Goal: Transaction & Acquisition: Purchase product/service

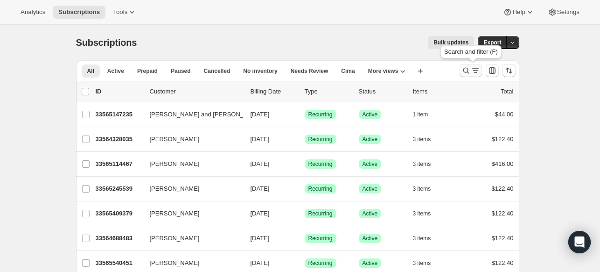
click at [471, 75] on icon "Search and filter results" at bounding box center [466, 70] width 9 height 9
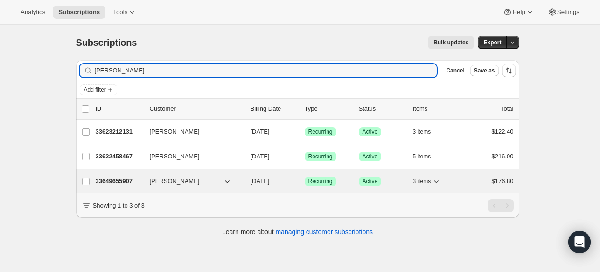
type input "[PERSON_NAME]"
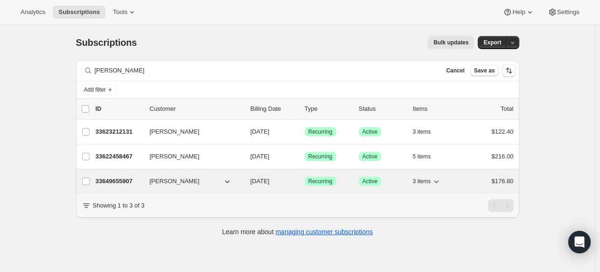
click at [119, 179] on p "33649655907" at bounding box center [119, 180] width 47 height 9
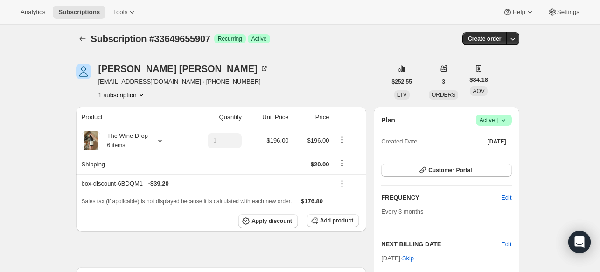
scroll to position [5, 0]
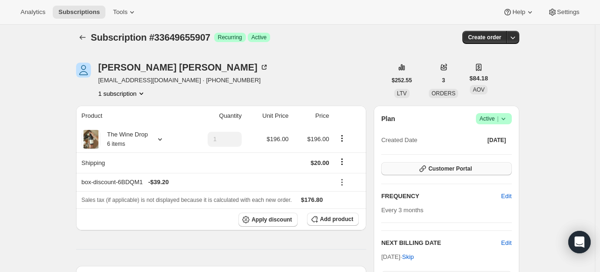
click at [456, 170] on span "Customer Portal" at bounding box center [449, 168] width 43 height 7
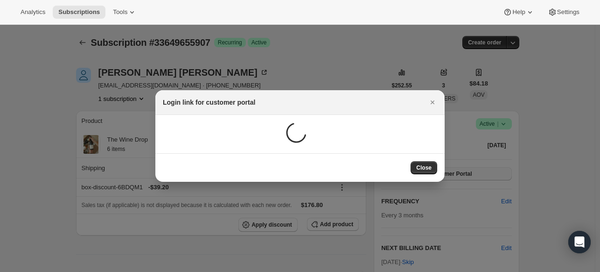
scroll to position [0, 0]
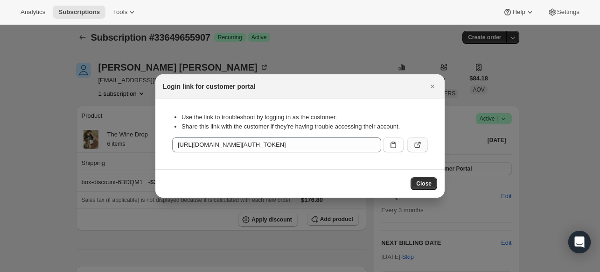
click at [414, 141] on icon ":rcd:" at bounding box center [417, 144] width 9 height 9
click at [434, 89] on icon "Close" at bounding box center [432, 86] width 9 height 9
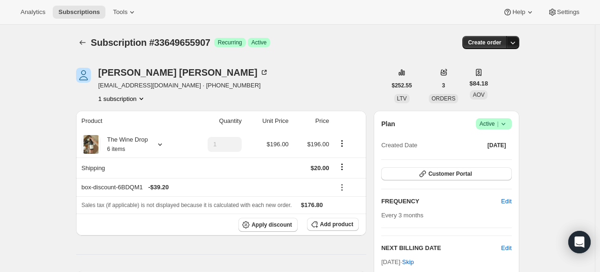
click at [516, 42] on icon "button" at bounding box center [512, 42] width 9 height 9
click at [495, 76] on span "Create custom one-time order" at bounding box center [475, 77] width 81 height 7
click at [518, 42] on icon "button" at bounding box center [512, 42] width 9 height 9
click at [498, 81] on span "Create custom one-time order" at bounding box center [475, 77] width 81 height 9
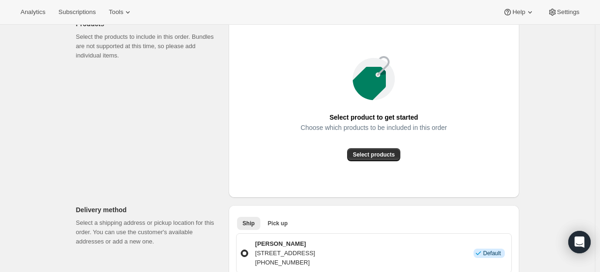
scroll to position [124, 0]
click at [362, 155] on span "Select products" at bounding box center [374, 153] width 42 height 7
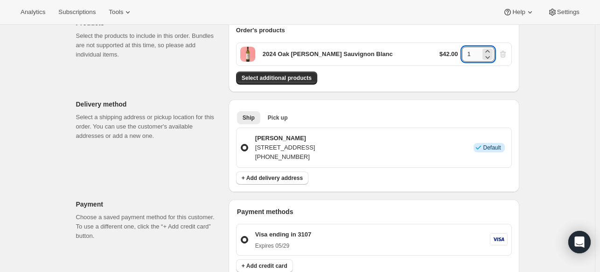
click at [475, 54] on input "1" at bounding box center [471, 54] width 19 height 15
type input "2"
click at [286, 77] on span "Select additional products" at bounding box center [277, 77] width 70 height 7
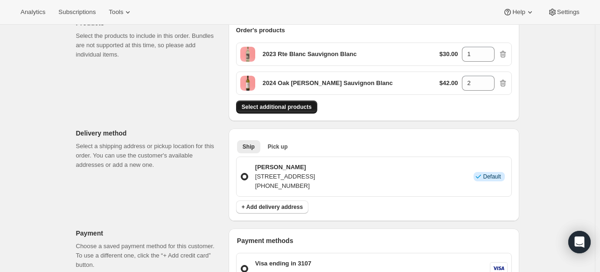
click at [276, 106] on span "Select additional products" at bounding box center [277, 106] width 70 height 7
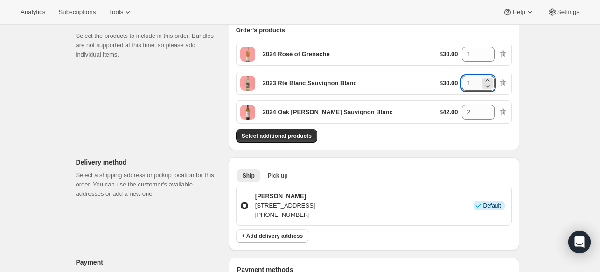
click at [474, 84] on input "1" at bounding box center [471, 83] width 19 height 15
type input "2"
click at [477, 52] on input "1" at bounding box center [471, 54] width 19 height 15
type input "2"
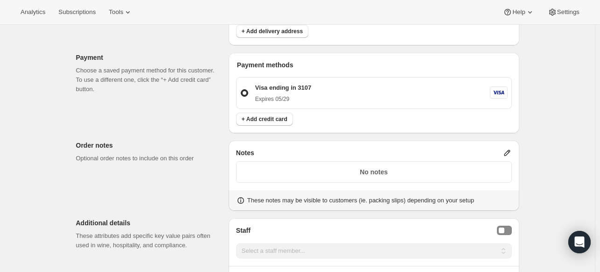
scroll to position [328, 0]
click at [284, 119] on span "+ Add credit card" at bounding box center [265, 119] width 46 height 7
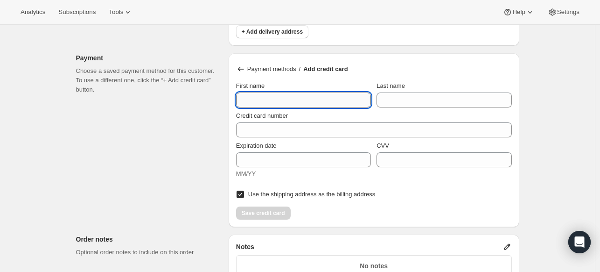
click at [293, 97] on input "First name" at bounding box center [303, 99] width 135 height 15
drag, startPoint x: 293, startPoint y: 97, endPoint x: 247, endPoint y: 102, distance: 46.0
click at [247, 102] on input "First name" at bounding box center [303, 99] width 135 height 15
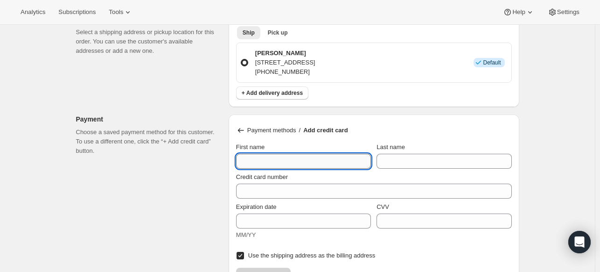
scroll to position [267, 0]
type input "[PERSON_NAME]"
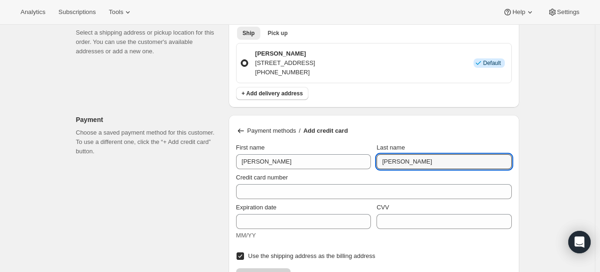
type input "[PERSON_NAME]"
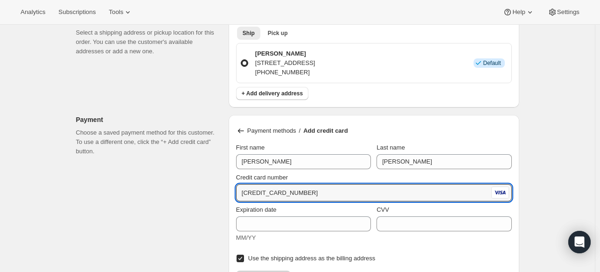
type input "[CREDIT_CARD_NUMBER]"
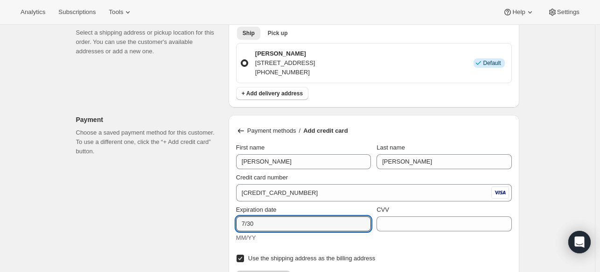
type input "7/30"
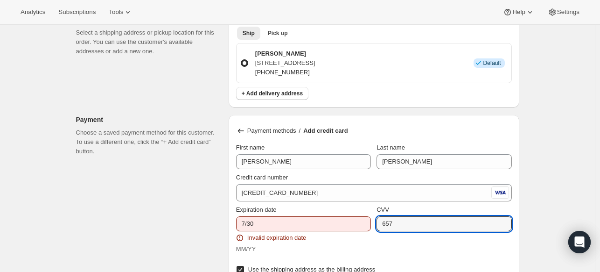
type input "657"
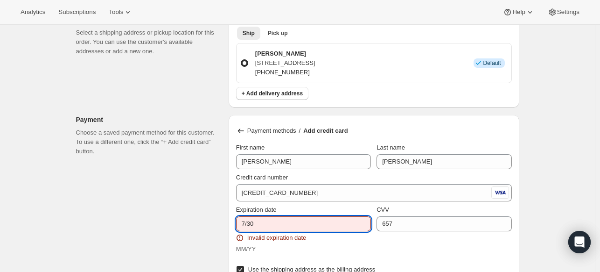
click at [245, 224] on input "7/30" at bounding box center [303, 223] width 135 height 15
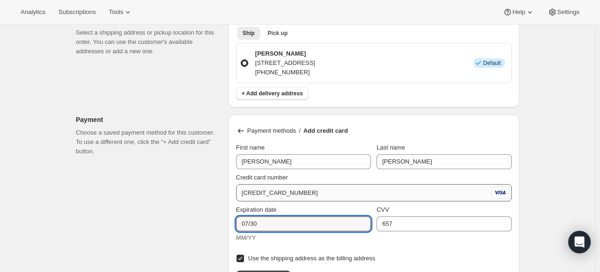
type input "07/30"
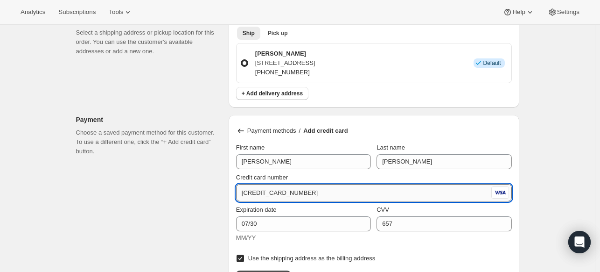
click at [332, 194] on input "[CREDIT_CARD_NUMBER]" at bounding box center [362, 192] width 253 height 15
click at [330, 189] on input "[CREDIT_CARD_NUMBER]" at bounding box center [362, 192] width 253 height 15
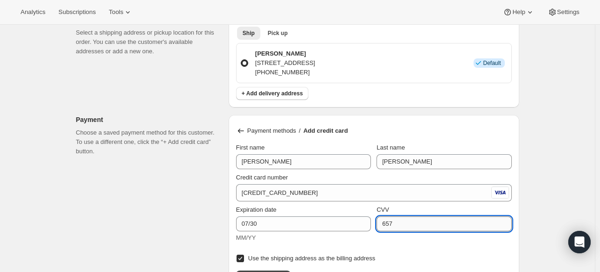
click at [428, 222] on input "657" at bounding box center [444, 223] width 135 height 15
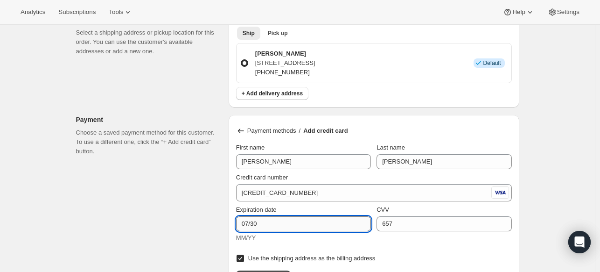
click at [274, 225] on input "07/30" at bounding box center [303, 223] width 135 height 15
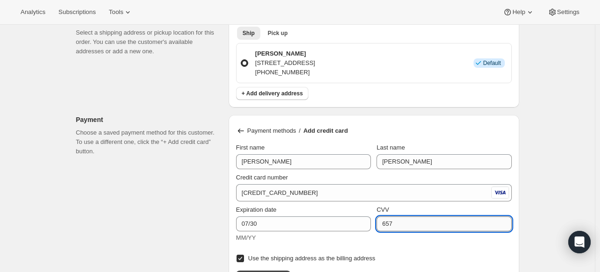
click at [413, 218] on input "657" at bounding box center [444, 223] width 135 height 15
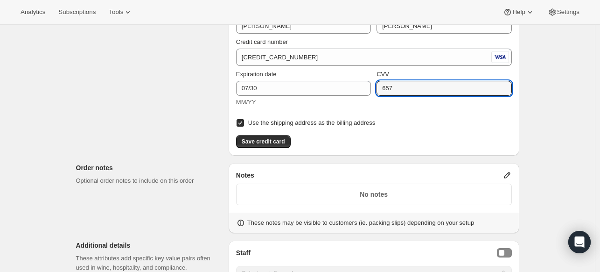
scroll to position [401, 0]
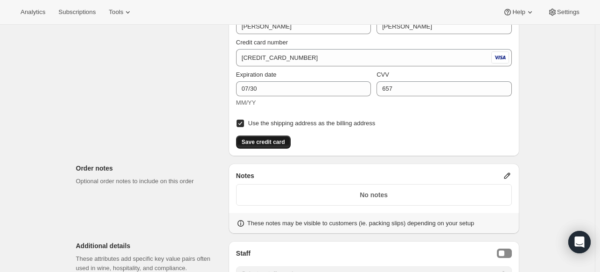
click at [258, 141] on span "Save credit card" at bounding box center [263, 141] width 43 height 7
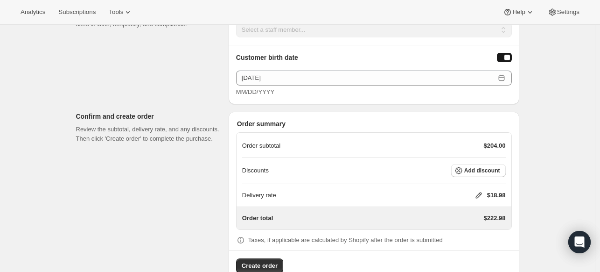
scroll to position [606, 0]
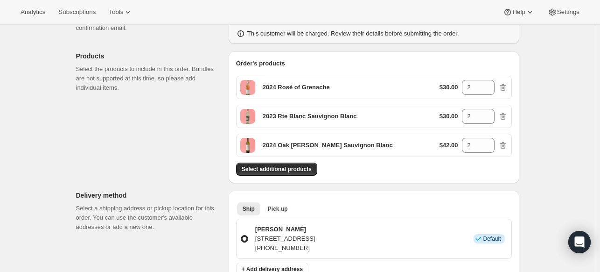
scroll to position [91, 0]
click at [442, 87] on p "$30.00" at bounding box center [449, 87] width 19 height 9
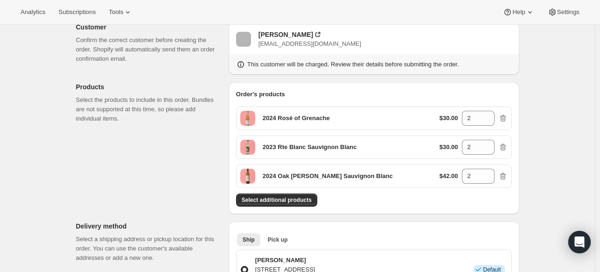
scroll to position [53, 0]
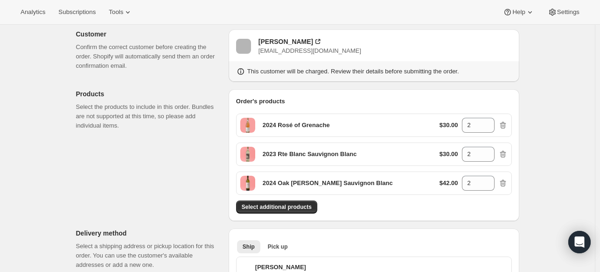
click at [374, 126] on div "2024 Rosé of Grenache $30.00 2" at bounding box center [374, 124] width 276 height 23
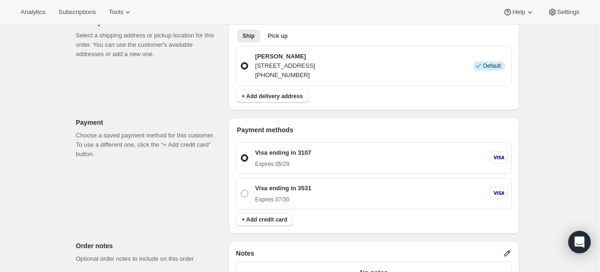
scroll to position [264, 0]
click at [248, 193] on span at bounding box center [244, 192] width 7 height 7
click at [241, 189] on input "Visa ending in 3531 Expires [CREDIT_CARD_DATA]" at bounding box center [241, 189] width 0 height 0
radio input "true"
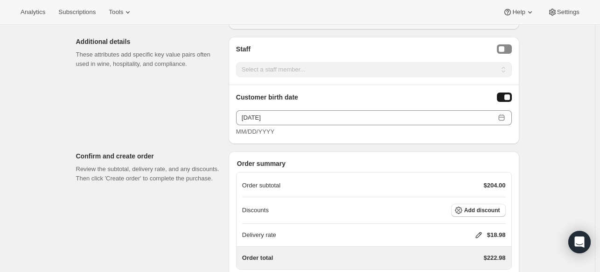
scroll to position [546, 0]
click at [483, 210] on span "Add discount" at bounding box center [482, 209] width 36 height 7
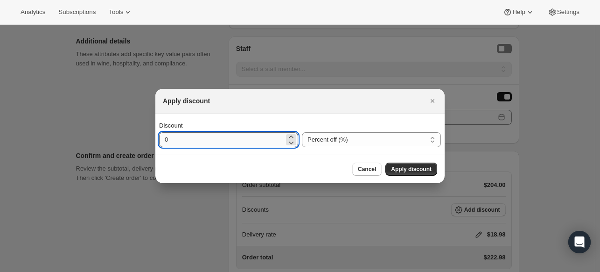
click at [251, 139] on input "0" at bounding box center [221, 139] width 125 height 15
type input "40"
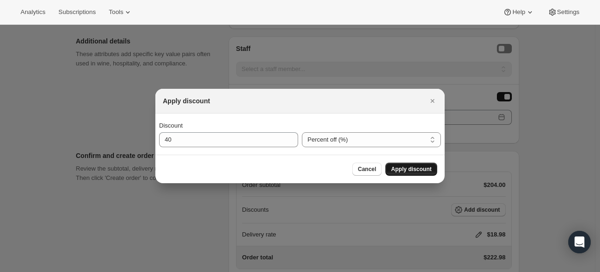
click at [408, 166] on span "Apply discount" at bounding box center [411, 168] width 41 height 7
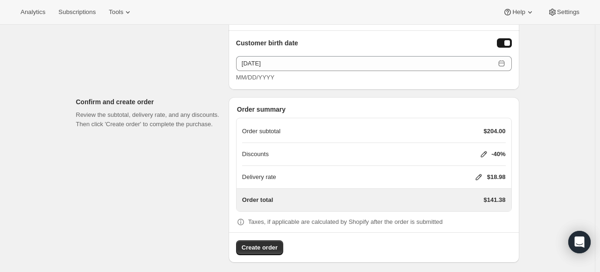
scroll to position [602, 0]
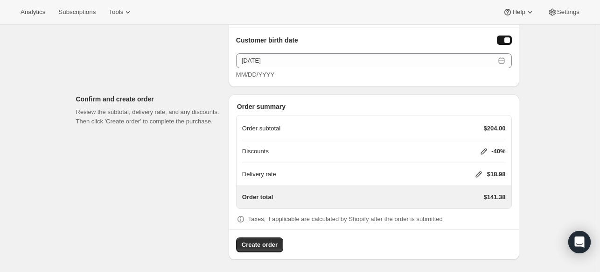
click at [476, 173] on icon at bounding box center [479, 174] width 6 height 6
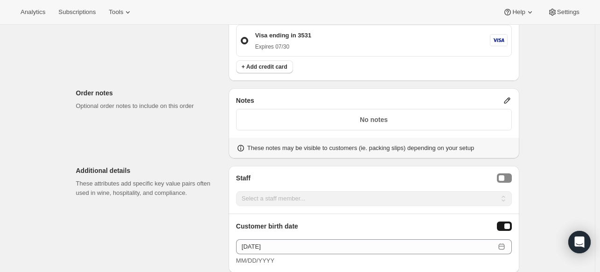
scroll to position [431, 0]
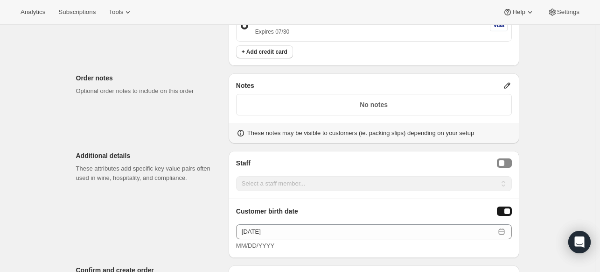
click at [350, 108] on p "No notes" at bounding box center [374, 104] width 264 height 9
click at [510, 83] on icon at bounding box center [507, 86] width 6 height 6
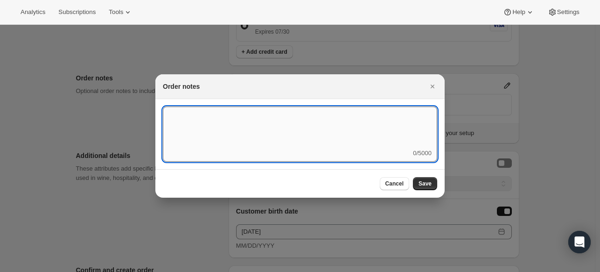
click at [250, 135] on textarea ":rik:" at bounding box center [300, 127] width 274 height 42
type textarea "Please ship on [DATE]"
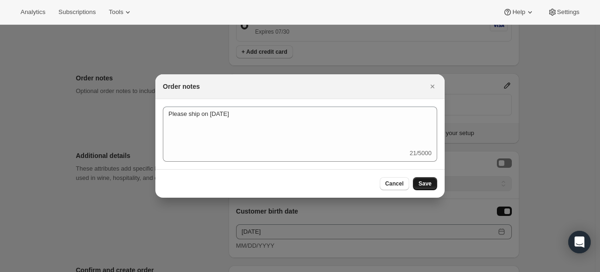
click at [427, 181] on span "Save" at bounding box center [425, 183] width 13 height 7
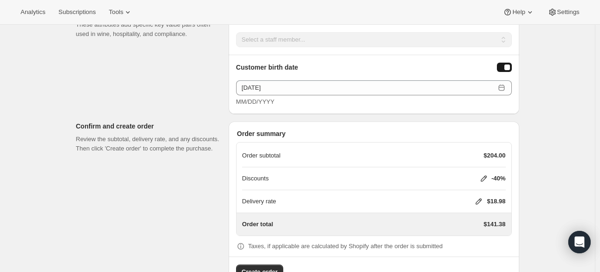
scroll to position [591, 0]
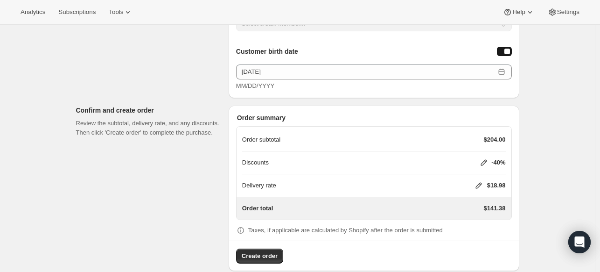
click at [478, 181] on icon at bounding box center [478, 185] width 9 height 9
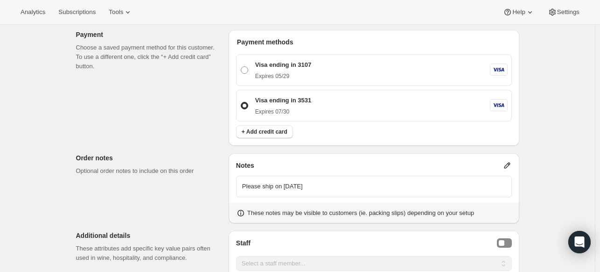
scroll to position [351, 0]
click at [543, 143] on div "Create one-time order. This page is ready Create one-time order Customer Confir…" at bounding box center [297, 100] width 595 height 852
click at [555, 131] on div "Create one-time order. This page is ready Create one-time order Customer Confir…" at bounding box center [297, 100] width 595 height 852
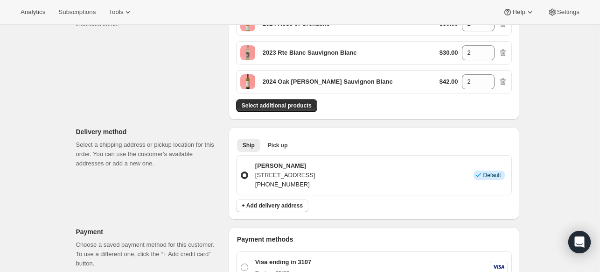
scroll to position [153, 0]
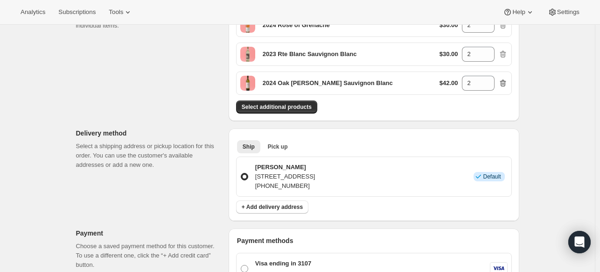
click at [505, 85] on icon "button" at bounding box center [503, 83] width 6 height 7
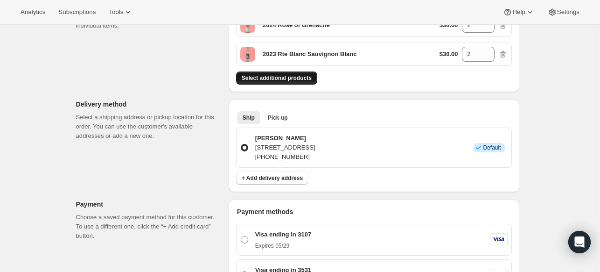
click at [265, 80] on span "Select additional products" at bounding box center [277, 77] width 70 height 7
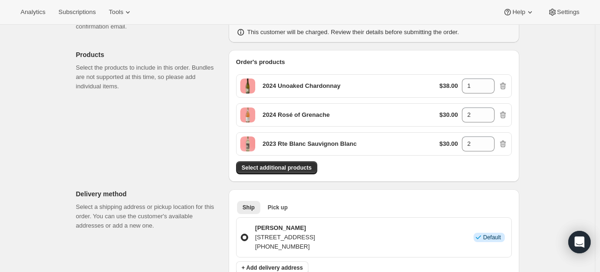
scroll to position [95, 0]
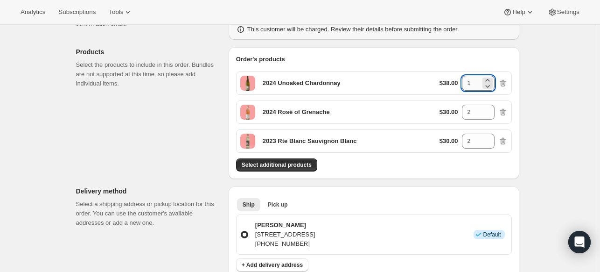
click at [478, 83] on input "1" at bounding box center [471, 83] width 19 height 15
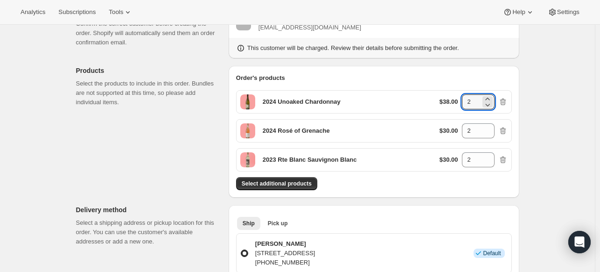
scroll to position [76, 0]
type input "2"
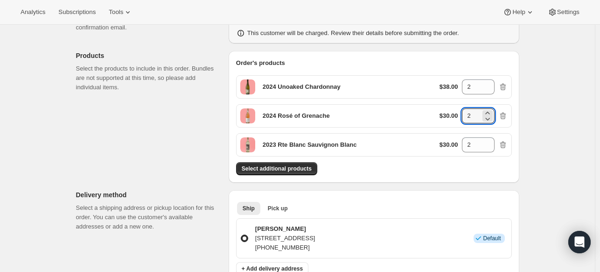
scroll to position [93, 0]
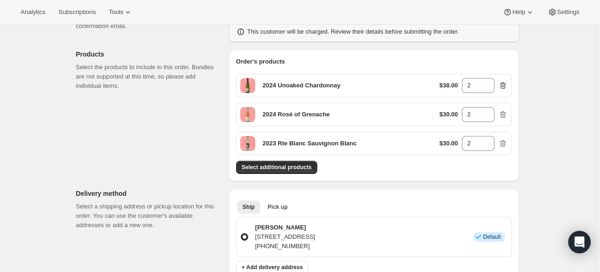
click at [505, 84] on icon "button" at bounding box center [502, 85] width 9 height 9
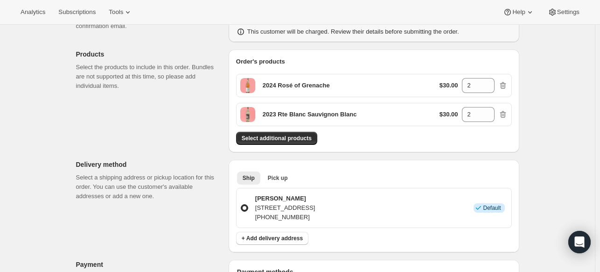
click at [505, 84] on icon "button" at bounding box center [502, 85] width 9 height 9
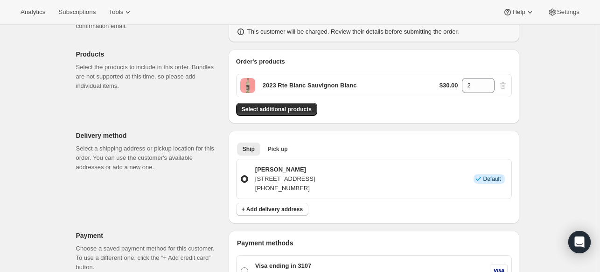
click at [505, 84] on div "$30.00 2" at bounding box center [474, 85] width 68 height 15
click at [260, 112] on span "Select additional products" at bounding box center [277, 108] width 70 height 7
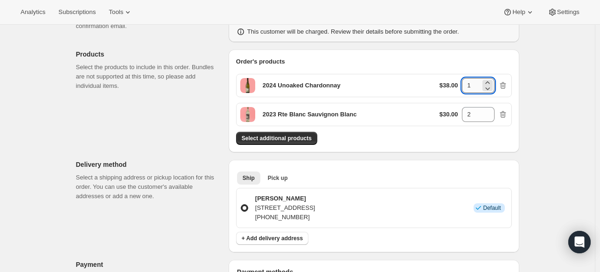
click at [475, 87] on input "1" at bounding box center [471, 85] width 19 height 15
type input "2"
click at [293, 141] on button "Select additional products" at bounding box center [276, 138] width 81 height 13
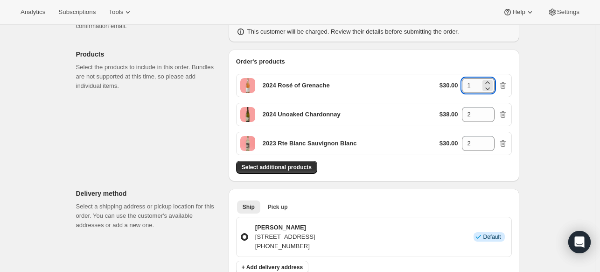
click at [478, 85] on input "1" at bounding box center [471, 85] width 19 height 15
type input "2"
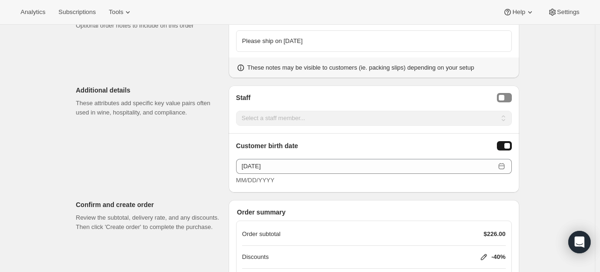
scroll to position [602, 0]
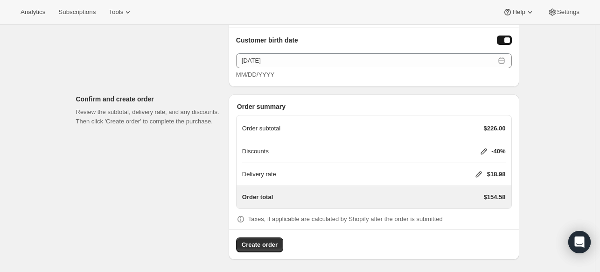
click at [478, 172] on icon at bounding box center [478, 173] width 9 height 9
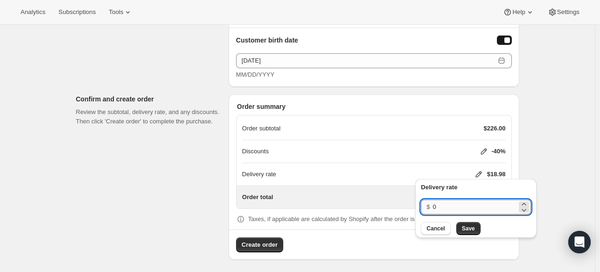
click at [443, 208] on input "0" at bounding box center [475, 206] width 84 height 15
type input "20"
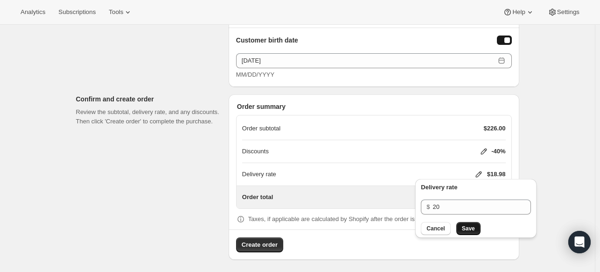
click at [470, 229] on span "Save" at bounding box center [468, 228] width 13 height 7
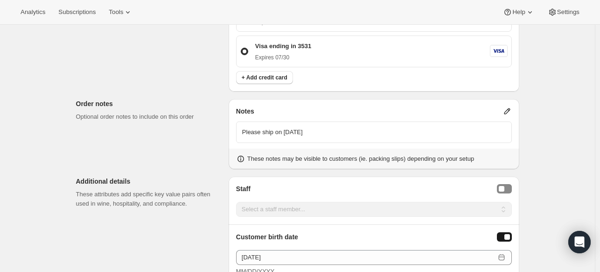
scroll to position [406, 0]
click at [347, 132] on p "Please ship on [DATE]" at bounding box center [374, 131] width 264 height 9
click at [189, 144] on div "Customer Confirm the correct customer before creating the order. Shopify will a…" at bounding box center [294, 54] width 451 height 801
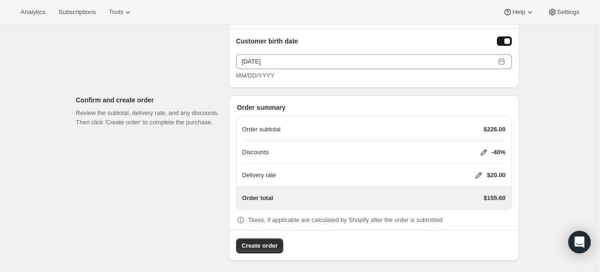
scroll to position [602, 0]
click at [264, 241] on span "Create order" at bounding box center [260, 244] width 36 height 9
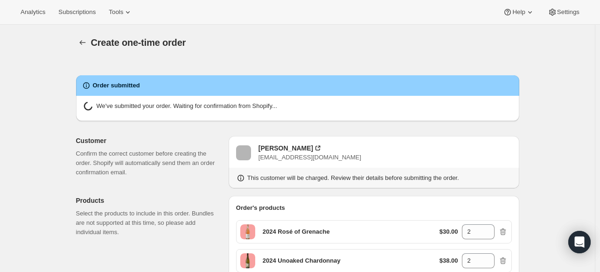
radio input "false"
radio input "true"
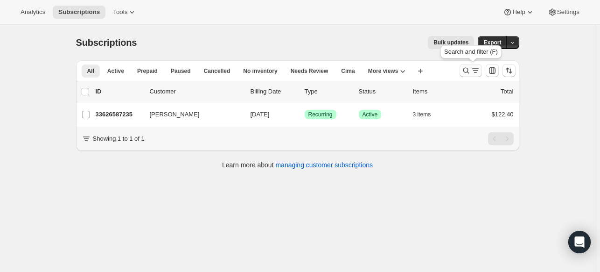
click at [470, 72] on icon "Search and filter results" at bounding box center [466, 70] width 9 height 9
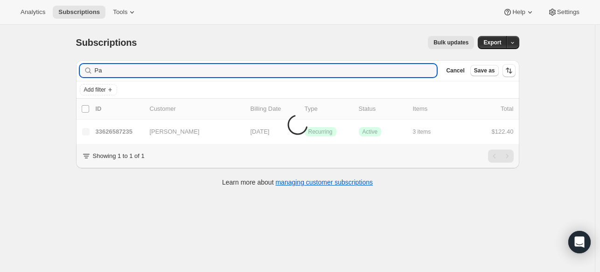
type input "P"
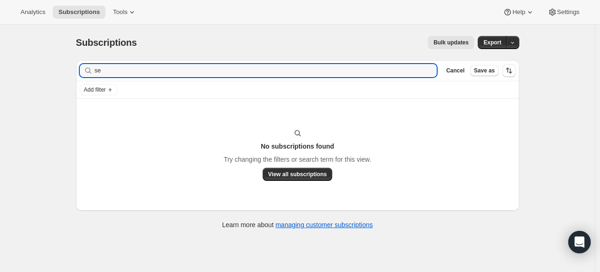
type input "s"
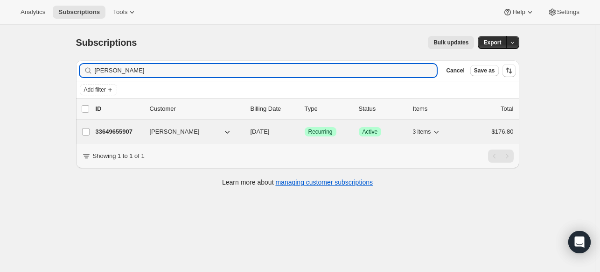
type input "deena"
click at [121, 131] on p "33649655907" at bounding box center [119, 131] width 47 height 9
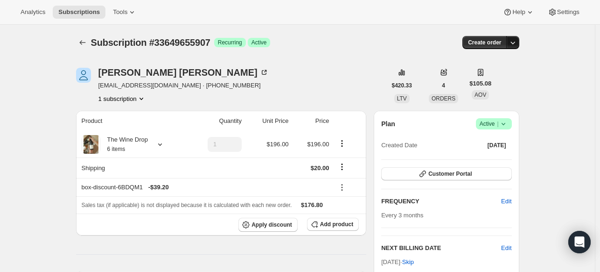
click at [513, 47] on icon "button" at bounding box center [512, 42] width 9 height 9
click at [497, 76] on span "Create custom one-time order" at bounding box center [475, 77] width 81 height 7
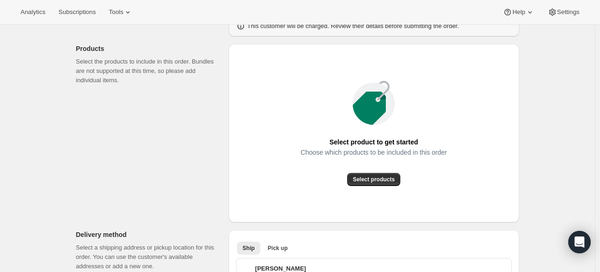
scroll to position [105, 0]
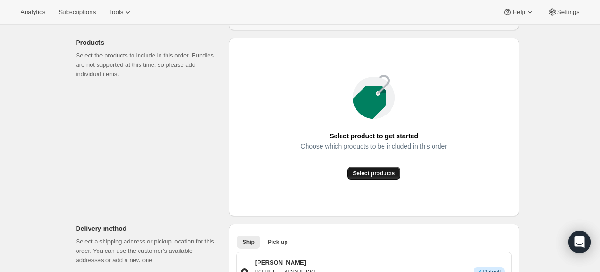
click at [394, 175] on span "Select products" at bounding box center [374, 172] width 42 height 7
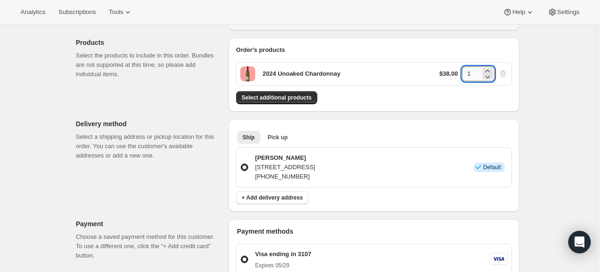
click at [478, 73] on input "1" at bounding box center [471, 73] width 19 height 15
type input "2"
click at [274, 99] on span "Select additional products" at bounding box center [277, 97] width 70 height 7
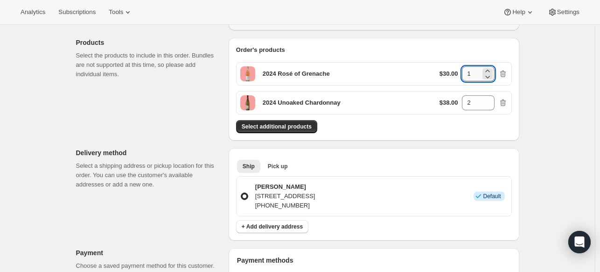
click at [472, 76] on input "1" at bounding box center [471, 73] width 19 height 15
type input "2"
click at [280, 130] on button "Select additional products" at bounding box center [276, 126] width 81 height 13
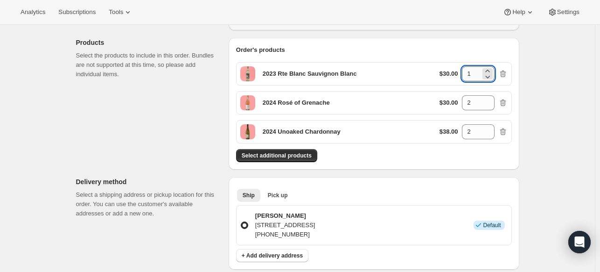
click at [476, 70] on input "1" at bounding box center [471, 73] width 19 height 15
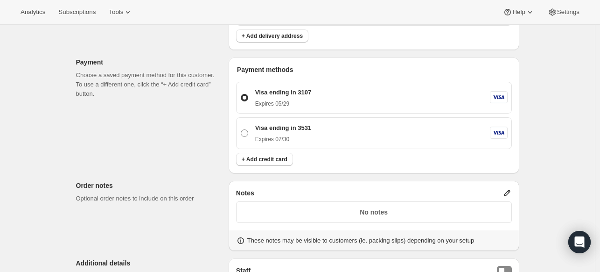
scroll to position [324, 0]
type input "2"
click at [246, 129] on span at bounding box center [244, 132] width 7 height 7
click at [241, 129] on input "Visa ending in 3531 Expires [CREDIT_CARD_DATA]" at bounding box center [241, 129] width 0 height 0
radio input "true"
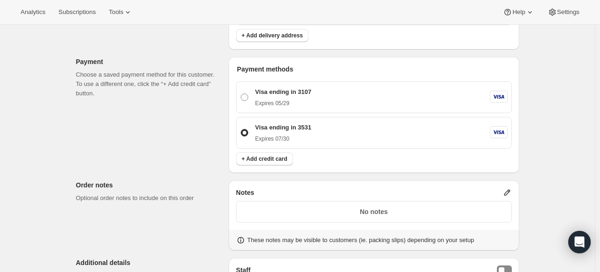
click at [286, 209] on p "No notes" at bounding box center [374, 211] width 264 height 9
click at [507, 194] on icon at bounding box center [507, 192] width 6 height 6
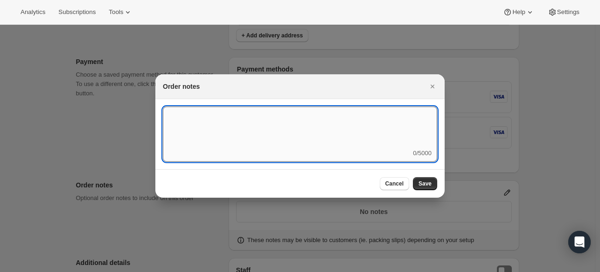
click at [312, 140] on textarea ":r5n:" at bounding box center [300, 127] width 274 height 42
type textarea "Please ship on [DATE]"
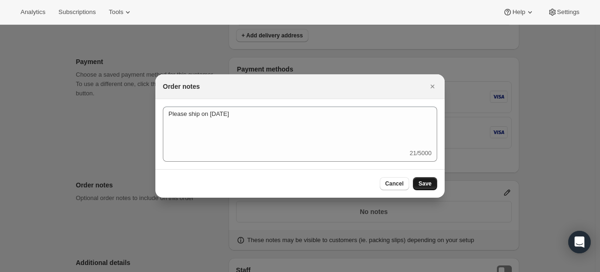
click at [432, 185] on button "Save" at bounding box center [425, 183] width 24 height 13
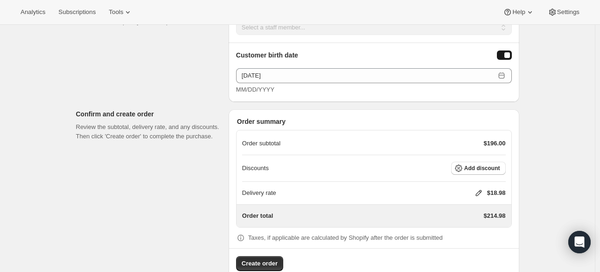
scroll to position [588, 0]
click at [474, 169] on button "Add discount" at bounding box center [478, 167] width 55 height 13
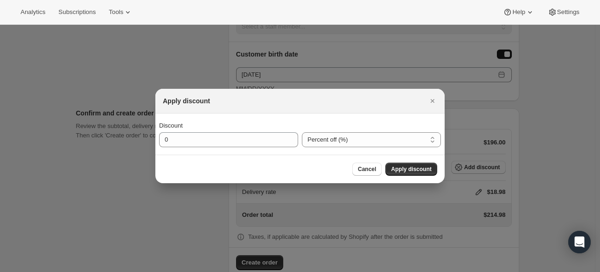
click at [239, 147] on div "Discount 0 Percent off (%) Amount off ($) Percent off (%)" at bounding box center [299, 133] width 289 height 41
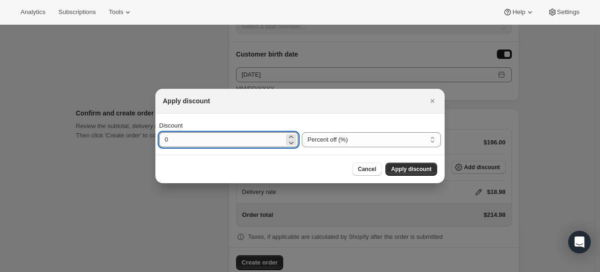
click at [229, 135] on input "0" at bounding box center [221, 139] width 125 height 15
type input "40"
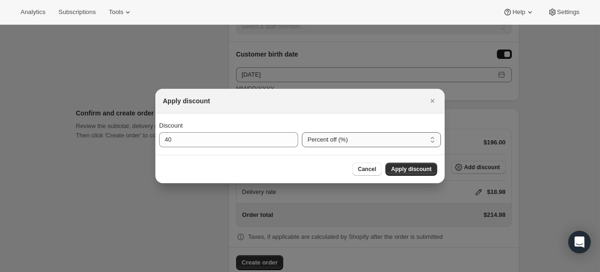
drag, startPoint x: 318, startPoint y: 147, endPoint x: 324, endPoint y: 151, distance: 7.0
click at [324, 151] on div "Discount 40 Percent off (%) Amount off ($) Percent off (%)" at bounding box center [299, 133] width 289 height 41
click at [302, 132] on select "Percent off (%) Amount off ($)" at bounding box center [371, 139] width 139 height 15
click at [407, 169] on span "Apply discount" at bounding box center [411, 168] width 41 height 7
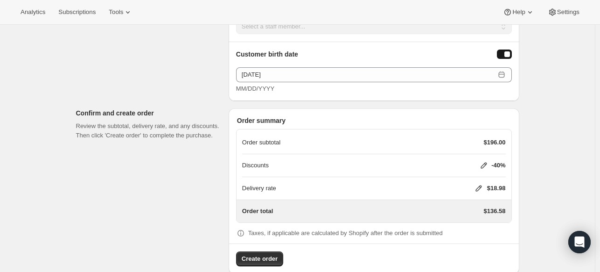
click at [481, 185] on icon at bounding box center [479, 188] width 6 height 6
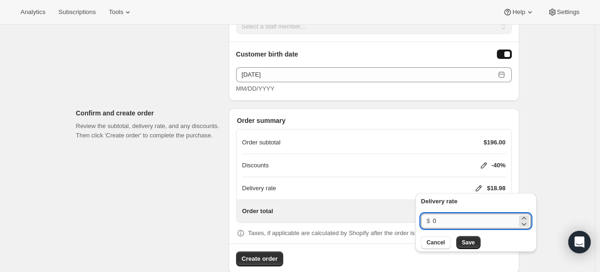
click at [440, 224] on input "0" at bounding box center [475, 220] width 84 height 15
type input "20"
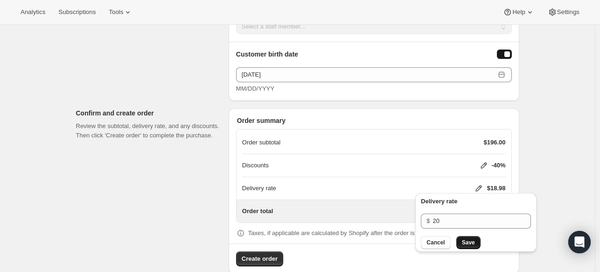
click at [468, 243] on span "Save" at bounding box center [468, 242] width 13 height 7
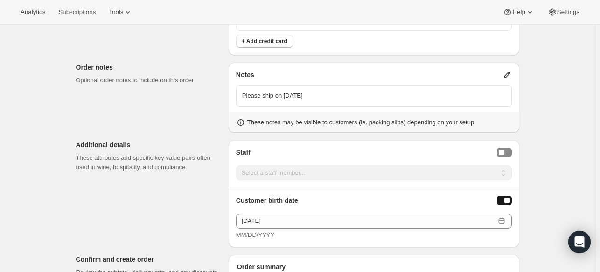
scroll to position [602, 0]
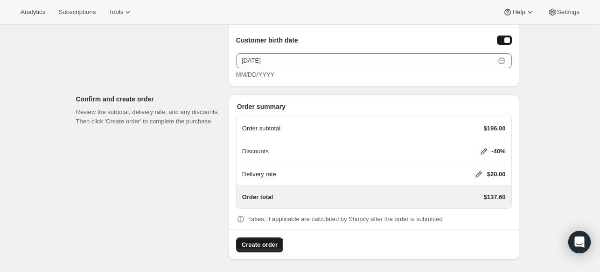
click at [248, 240] on span "Create order" at bounding box center [260, 244] width 36 height 9
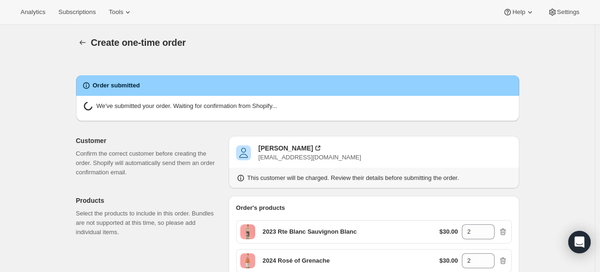
radio input "false"
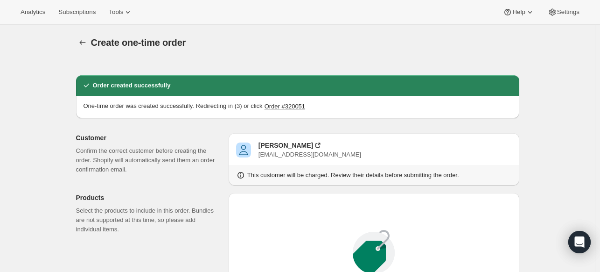
radio input "true"
